Goal: Task Accomplishment & Management: Complete application form

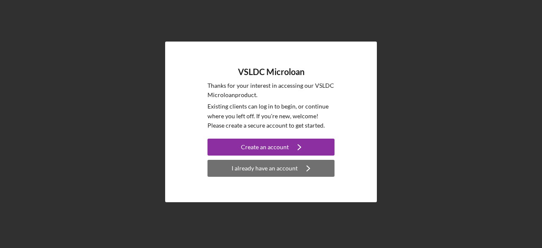
click at [243, 171] on div "I already have an account" at bounding box center [265, 168] width 66 height 17
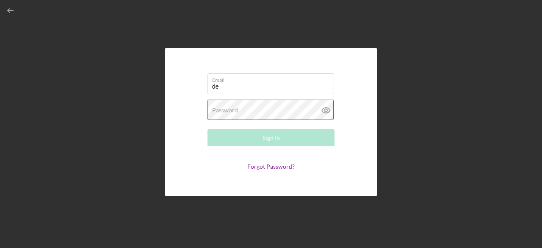
type input "[EMAIL_ADDRESS][DOMAIN_NAME]"
click at [228, 107] on label "Password" at bounding box center [225, 110] width 26 height 7
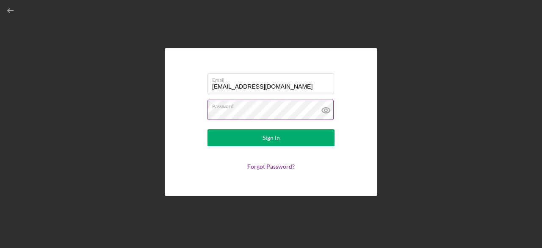
click at [207, 129] on button "Sign In" at bounding box center [270, 137] width 127 height 17
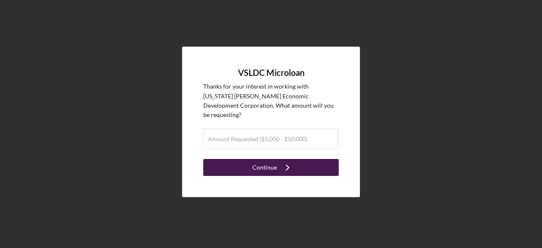
click at [252, 159] on button "Continue Icon/Navigate" at bounding box center [271, 167] width 136 height 17
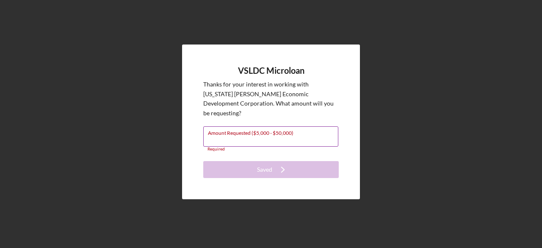
click at [261, 134] on input "Amount Requested ($5,000 - $50,000)" at bounding box center [270, 136] width 135 height 20
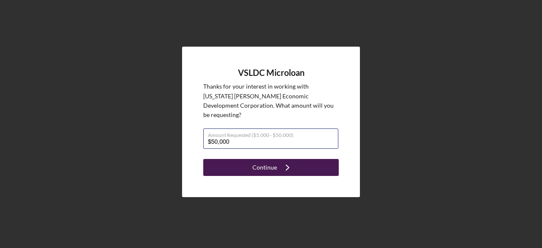
type input "$50,000"
click at [271, 159] on div "Continue" at bounding box center [264, 167] width 25 height 17
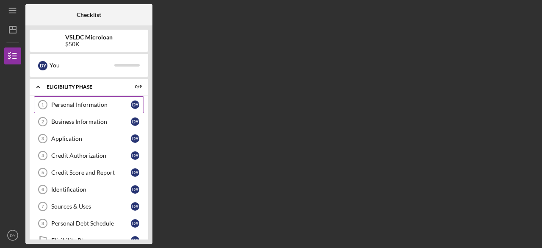
click at [72, 104] on div "Personal Information" at bounding box center [91, 104] width 80 height 7
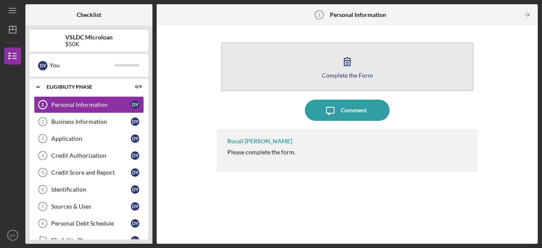
click at [326, 67] on button "Complete the Form Form" at bounding box center [347, 66] width 252 height 49
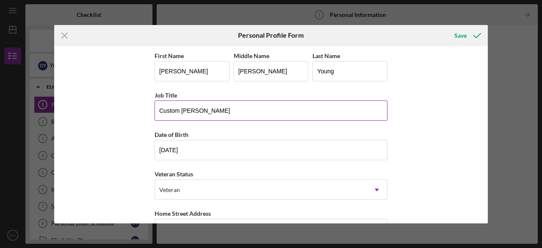
click at [156, 110] on input "Custom [PERSON_NAME]" at bounding box center [271, 110] width 233 height 20
type input "King & Lotus Custom [PERSON_NAME]"
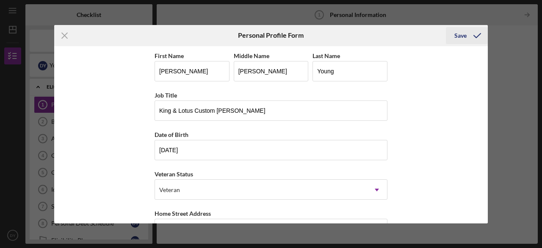
click at [471, 40] on icon "submit" at bounding box center [477, 35] width 21 height 21
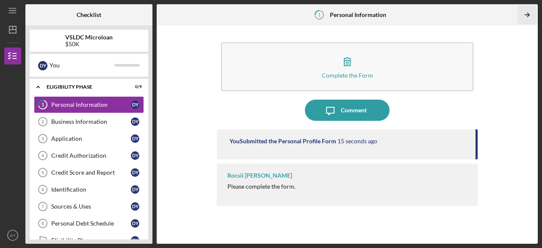
click at [524, 14] on icon "Icon/Table Pagination Arrow" at bounding box center [527, 15] width 19 height 19
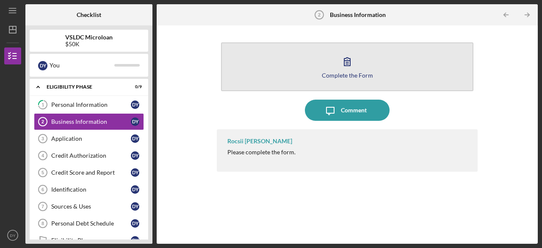
click at [341, 74] on div "Complete the Form" at bounding box center [347, 75] width 51 height 6
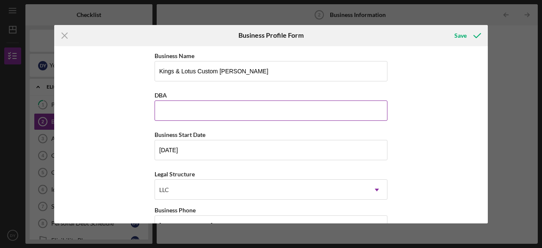
click at [173, 112] on input "DBA" at bounding box center [271, 110] width 233 height 20
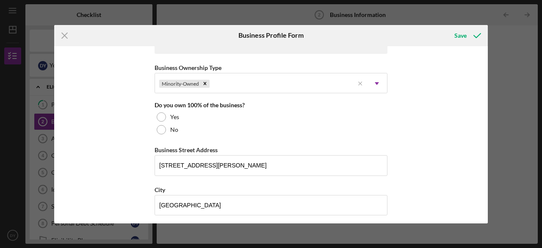
scroll to position [415, 0]
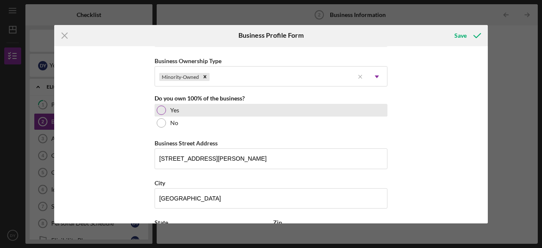
type input "Well Groomed Man LA"
click at [160, 107] on div at bounding box center [161, 109] width 9 height 9
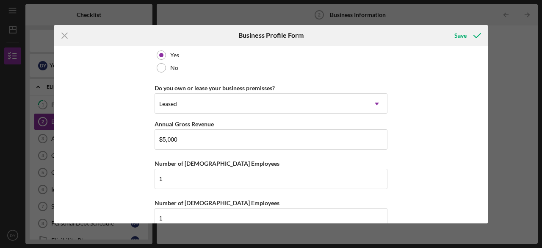
scroll to position [684, 0]
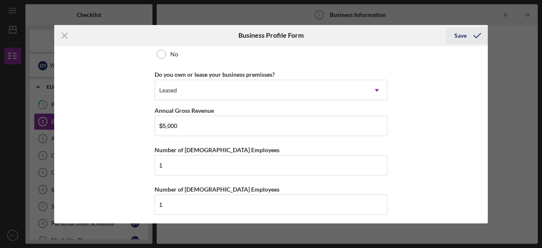
click at [458, 32] on div "Save" at bounding box center [460, 35] width 12 height 17
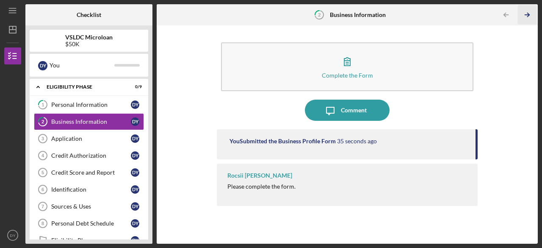
click at [530, 15] on icon "Icon/Table Pagination Arrow" at bounding box center [527, 15] width 19 height 19
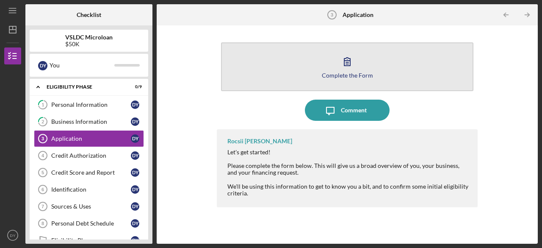
click at [371, 69] on button "Complete the Form Form" at bounding box center [347, 66] width 252 height 49
click at [329, 71] on button "Complete the Form Form" at bounding box center [347, 66] width 252 height 49
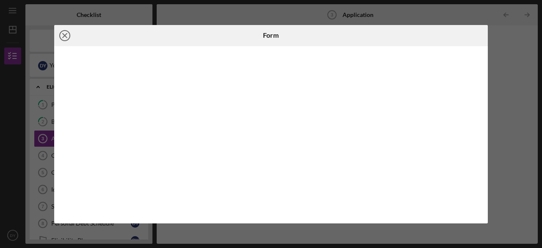
click at [66, 36] on icon "Icon/Close" at bounding box center [64, 35] width 21 height 21
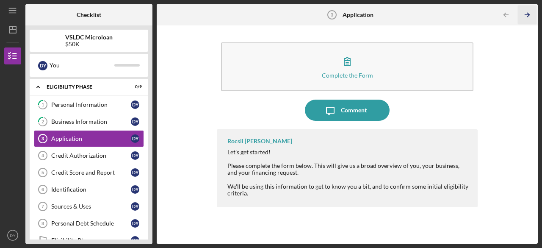
click at [528, 11] on icon "Icon/Table Pagination Arrow" at bounding box center [527, 15] width 19 height 19
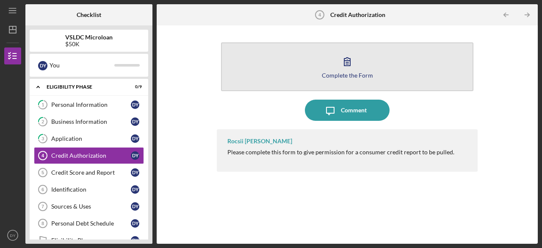
click at [371, 62] on button "Complete the Form Form" at bounding box center [347, 66] width 252 height 49
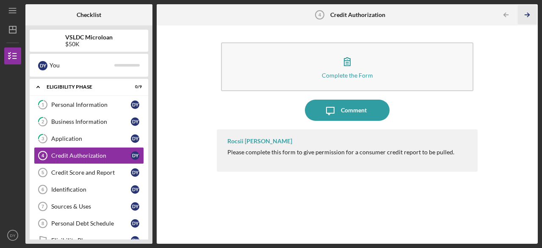
click at [528, 15] on icon "Icon/Table Pagination Arrow" at bounding box center [527, 15] width 19 height 19
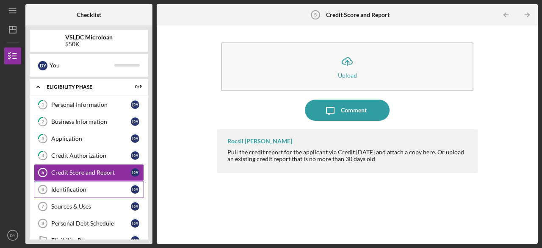
click at [81, 191] on div "Identification" at bounding box center [91, 189] width 80 height 7
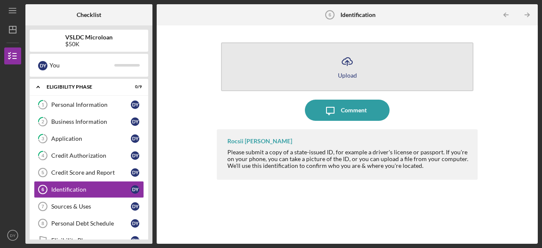
click at [340, 66] on icon "Icon/Upload" at bounding box center [347, 61] width 21 height 21
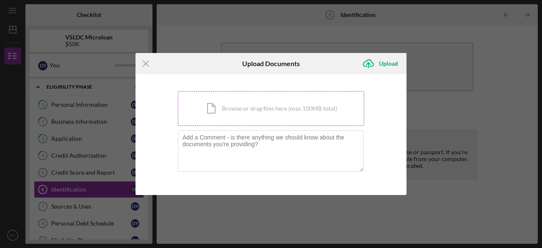
click at [242, 107] on div "Icon/Document Browse or drag files here (max 100MB total) Tap to choose files o…" at bounding box center [271, 108] width 186 height 35
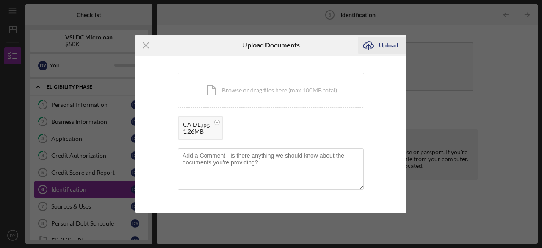
click at [372, 45] on icon "Icon/Upload" at bounding box center [368, 45] width 21 height 21
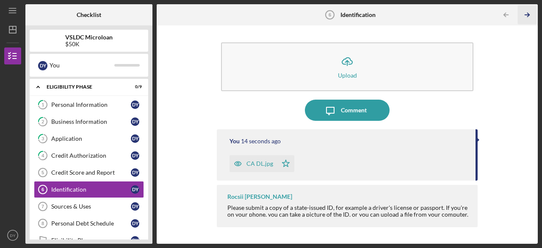
click at [525, 11] on icon "Icon/Table Pagination Arrow" at bounding box center [527, 15] width 19 height 19
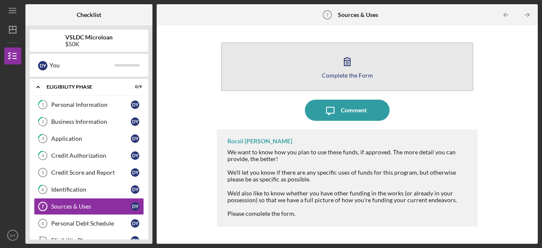
click at [271, 58] on button "Complete the Form Form" at bounding box center [347, 66] width 252 height 49
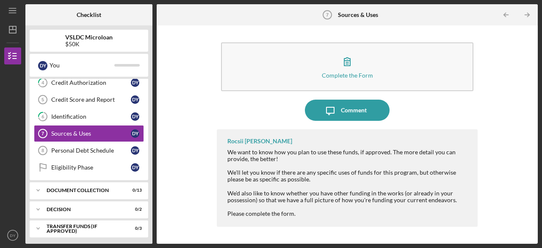
scroll to position [73, 0]
click at [528, 13] on icon "Icon/Table Pagination Arrow" at bounding box center [527, 15] width 19 height 19
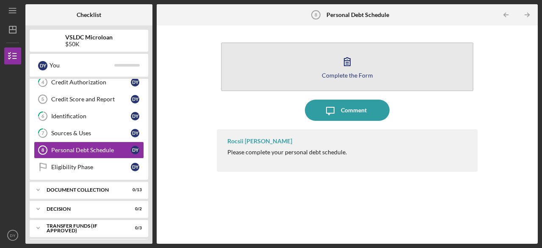
click at [340, 60] on icon "button" at bounding box center [347, 61] width 21 height 21
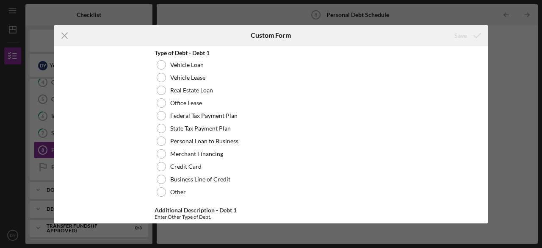
scroll to position [31, 0]
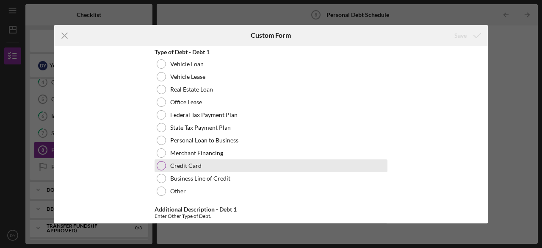
click at [160, 164] on div at bounding box center [161, 165] width 9 height 9
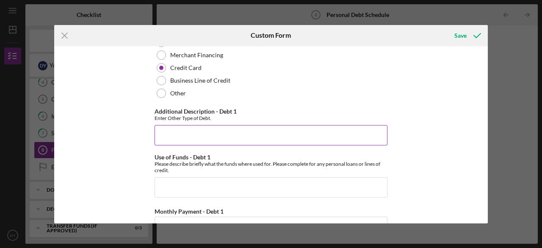
scroll to position [130, 0]
click at [168, 127] on input "Additional Description - Debt 1" at bounding box center [271, 134] width 233 height 20
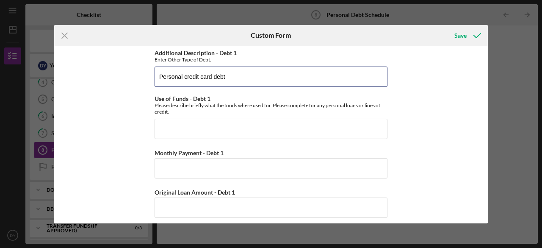
scroll to position [187, 0]
type input "Personal credit card debt"
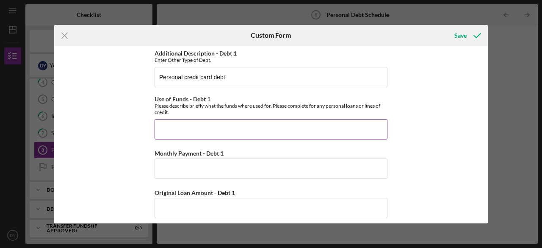
click at [173, 129] on input "Use of Funds - Debt 1" at bounding box center [271, 129] width 233 height 20
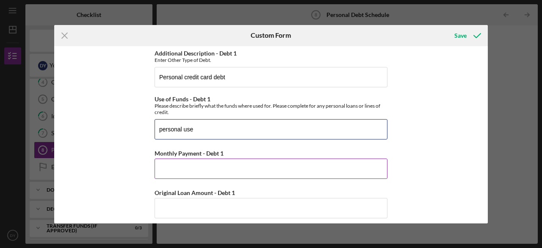
type input "personal use"
click at [173, 166] on input "Monthly Payment - Debt 1" at bounding box center [271, 168] width 233 height 20
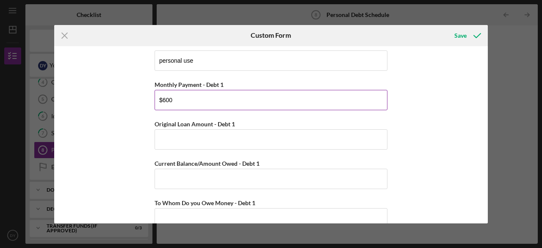
scroll to position [263, 0]
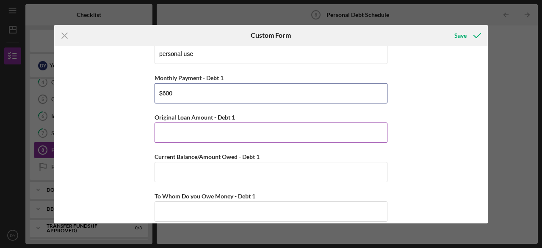
type input "$600"
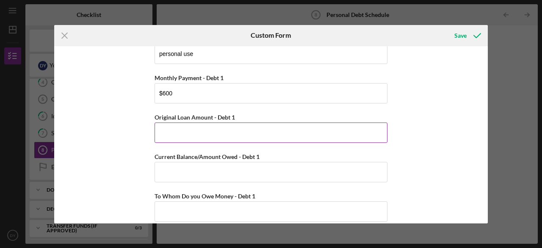
click at [180, 127] on input "Original Loan Amount - Debt 1" at bounding box center [271, 132] width 233 height 20
click at [167, 130] on input "$18,000" at bounding box center [271, 132] width 233 height 20
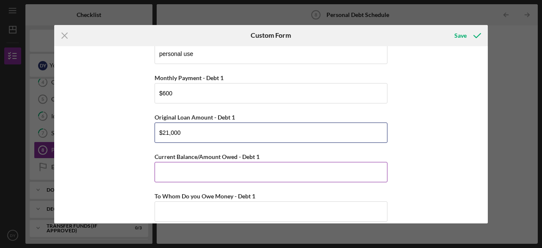
type input "$21,000"
click at [164, 171] on input "Current Balance/Amount Owed - Debt 1" at bounding box center [271, 172] width 233 height 20
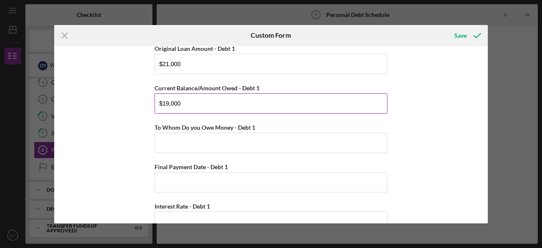
scroll to position [332, 0]
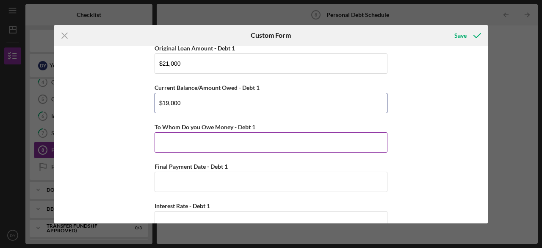
type input "$19,000"
click at [173, 142] on input "To Whom Do you Owe Money - Debt 1" at bounding box center [271, 142] width 233 height 20
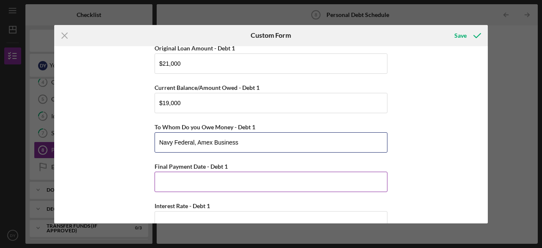
type input "Navy Federal, Amex Business"
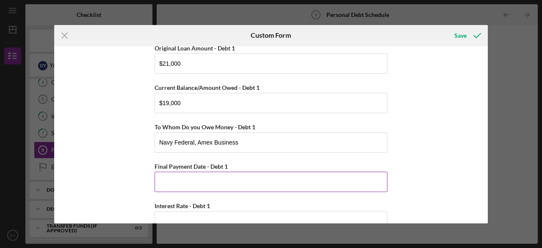
click at [180, 180] on input "Final Payment Date - Debt 1" at bounding box center [271, 181] width 233 height 20
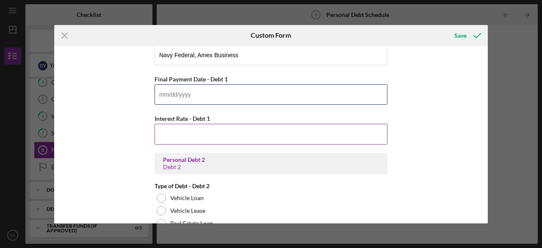
scroll to position [420, 0]
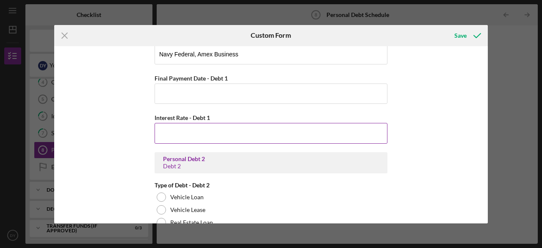
click at [176, 133] on input "Interest Rate - Debt 1" at bounding box center [271, 133] width 233 height 20
type input "1%"
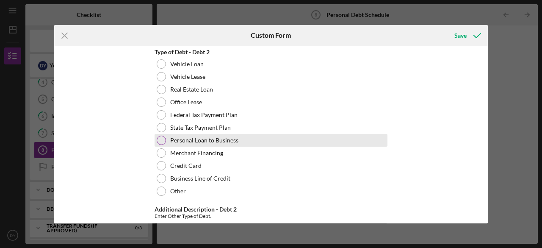
scroll to position [560, 0]
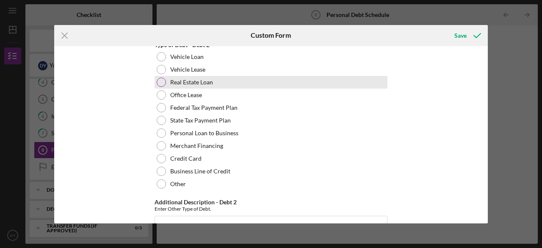
type input "16.00000%"
click at [163, 79] on div at bounding box center [161, 81] width 9 height 9
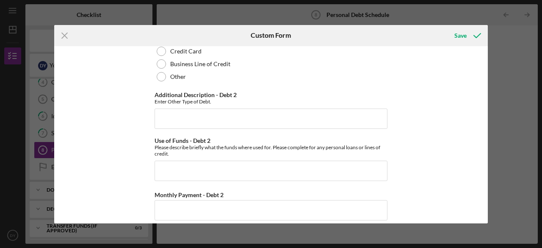
scroll to position [667, 0]
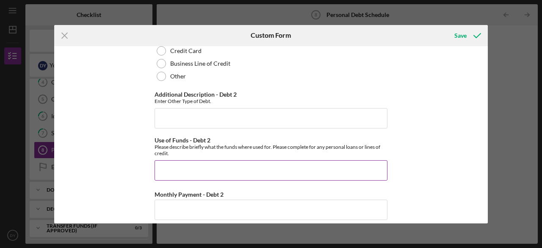
click at [181, 171] on input "Use of Funds - Debt 2" at bounding box center [271, 170] width 233 height 20
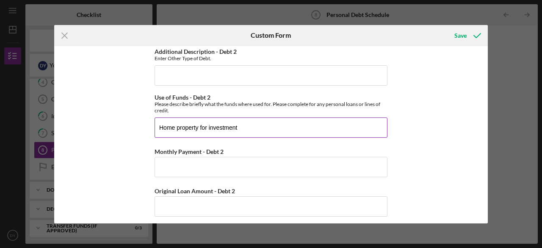
scroll to position [713, 0]
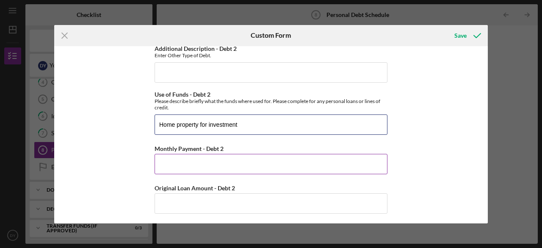
type input "Home property for investment"
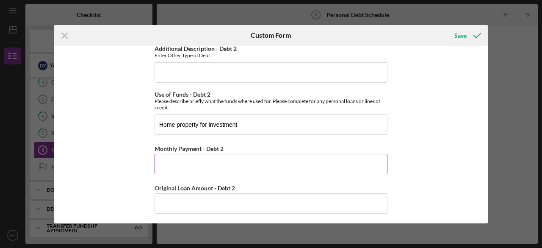
click at [186, 157] on input "Monthly Payment - Debt 2" at bounding box center [271, 164] width 233 height 20
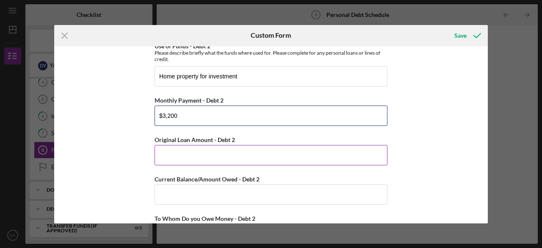
type input "$3,200"
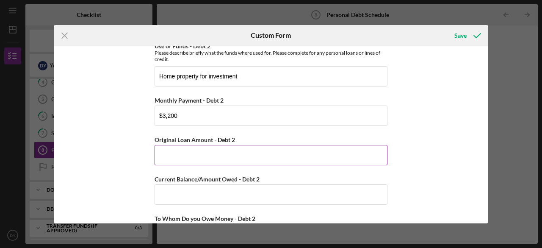
click at [186, 149] on input "Original Loan Amount - Debt 2" at bounding box center [271, 155] width 233 height 20
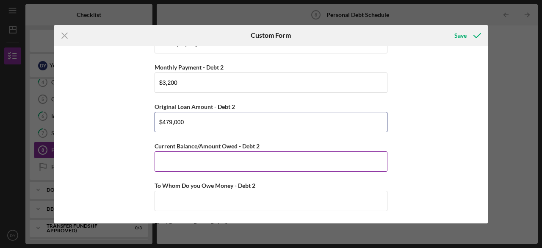
scroll to position [795, 0]
type input "$479,000"
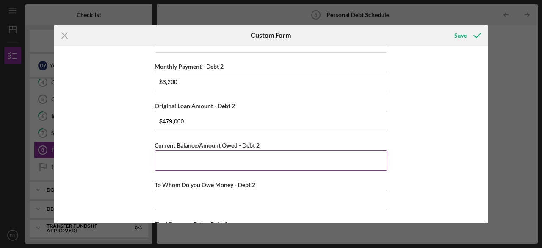
click at [183, 158] on input "Current Balance/Amount Owed - Debt 2" at bounding box center [271, 160] width 233 height 20
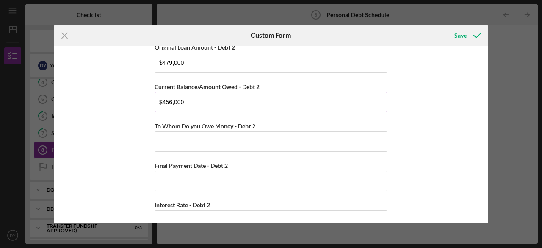
scroll to position [860, 0]
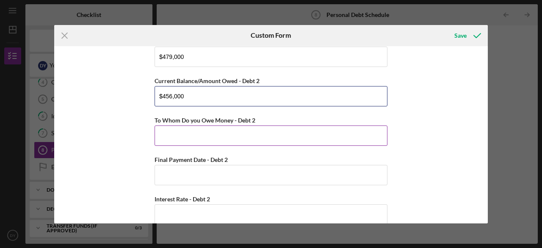
type input "$456,000"
click at [185, 134] on input "To Whom Do you Owe Money - Debt 2" at bounding box center [271, 135] width 233 height 20
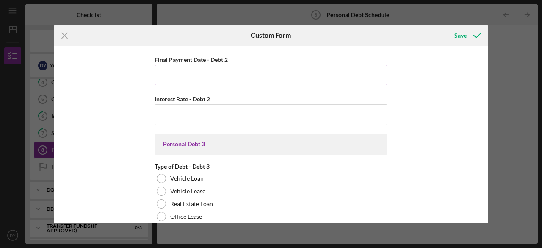
scroll to position [960, 0]
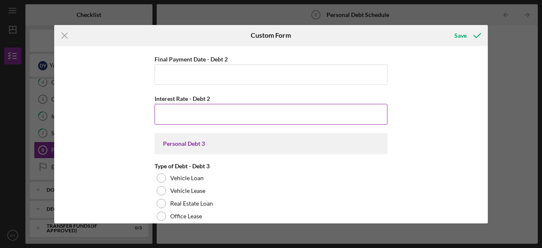
type input "Loan Depot"
click at [191, 111] on input "Interest Rate - Debt 2" at bounding box center [271, 114] width 233 height 20
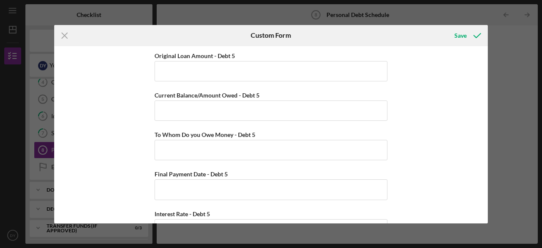
scroll to position [2426, 0]
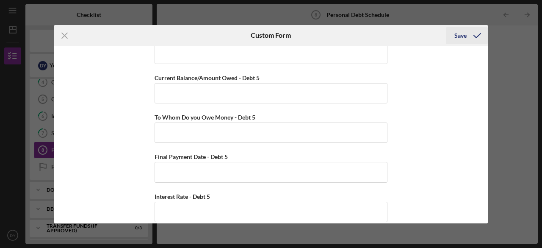
type input "4.60000%"
click at [459, 33] on div "Save" at bounding box center [460, 35] width 12 height 17
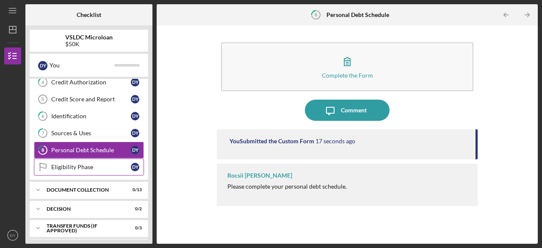
click at [101, 165] on div "Eligibility Phase" at bounding box center [91, 166] width 80 height 7
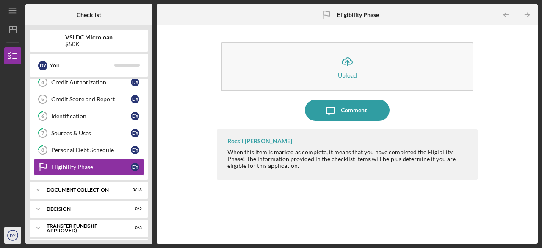
click at [8, 234] on circle "button" at bounding box center [13, 235] width 10 height 10
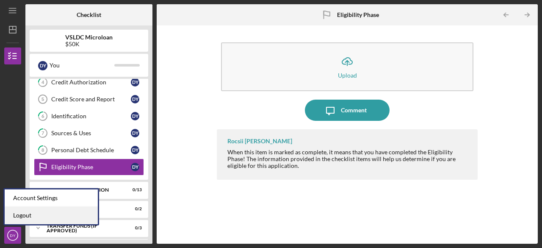
click at [13, 217] on link "Logout" at bounding box center [51, 215] width 93 height 17
